Goal: Task Accomplishment & Management: Manage account settings

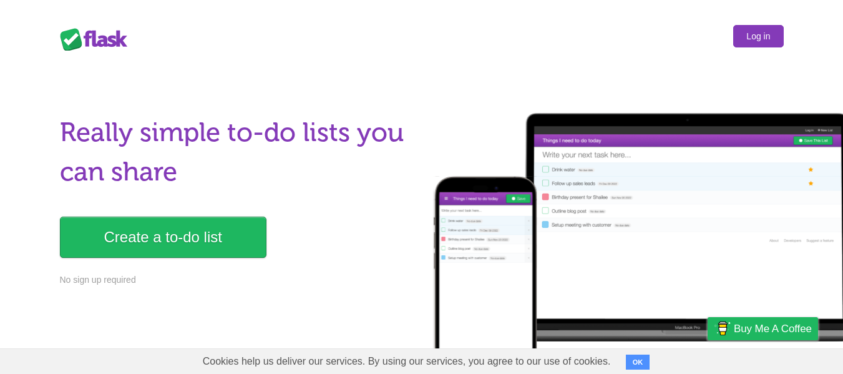
drag, startPoint x: 0, startPoint y: 0, endPoint x: 760, endPoint y: 42, distance: 760.7
click at [760, 42] on link "Log in" at bounding box center [758, 36] width 50 height 22
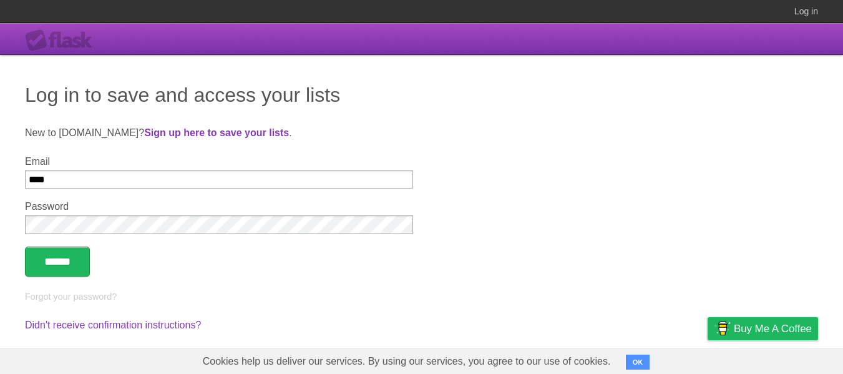
type input "**********"
click at [25, 247] on input "******" at bounding box center [57, 262] width 65 height 30
